Goal: Entertainment & Leisure: Consume media (video, audio)

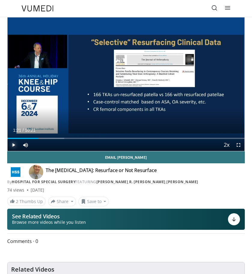
click at [13, 145] on span "Video Player" at bounding box center [14, 145] width 12 height 12
click at [13, 146] on span "Video Player" at bounding box center [14, 145] width 12 height 12
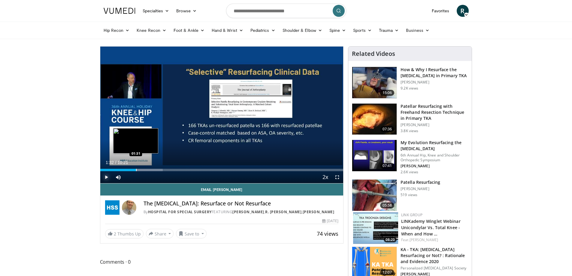
click at [136, 169] on div "Progress Bar" at bounding box center [136, 170] width 1 height 2
click at [107, 176] on span "Video Player" at bounding box center [106, 177] width 12 height 12
click at [131, 169] on div "Progress Bar" at bounding box center [131, 170] width 1 height 2
click at [105, 178] on span "Video Player" at bounding box center [106, 177] width 12 height 12
click at [104, 176] on span "Video Player" at bounding box center [106, 177] width 12 height 12
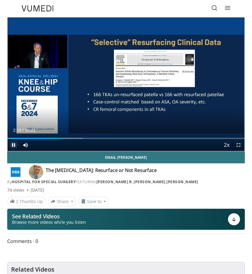
click at [13, 144] on span "Video Player" at bounding box center [14, 145] width 12 height 12
